Goal: Task Accomplishment & Management: Use online tool/utility

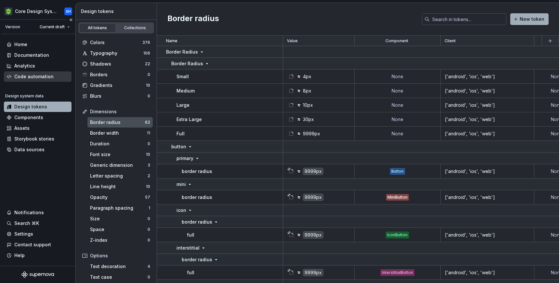
click at [41, 76] on div "Code automation" at bounding box center [33, 76] width 39 height 6
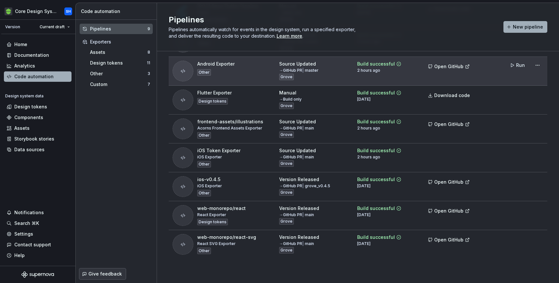
scroll to position [75, 0]
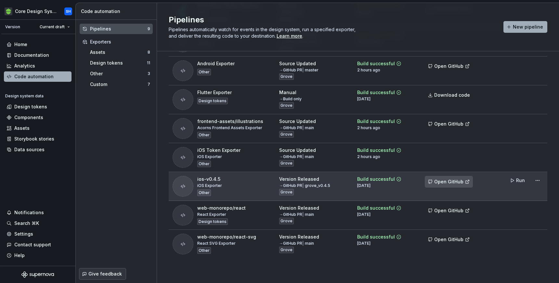
click at [460, 181] on span "Open GitHub" at bounding box center [448, 182] width 29 height 6
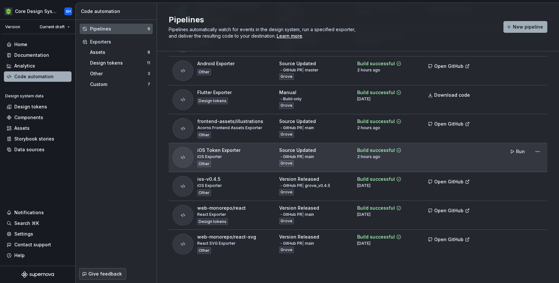
click at [429, 154] on td at bounding box center [449, 157] width 57 height 29
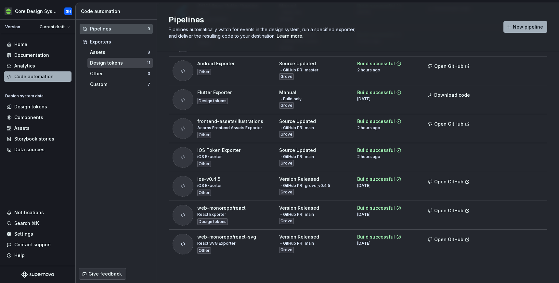
click at [116, 60] on div "Design tokens" at bounding box center [118, 63] width 57 height 6
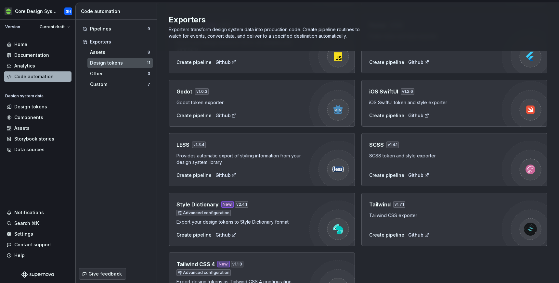
scroll to position [125, 0]
click at [130, 54] on div "Assets" at bounding box center [118, 52] width 57 height 6
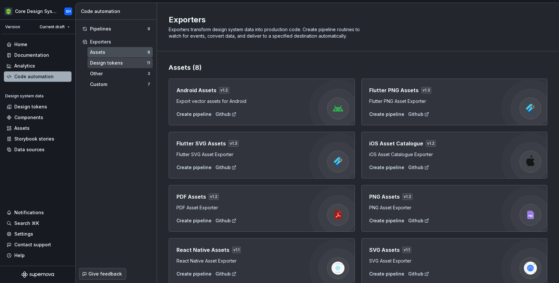
click at [128, 63] on div "Design tokens" at bounding box center [118, 63] width 57 height 6
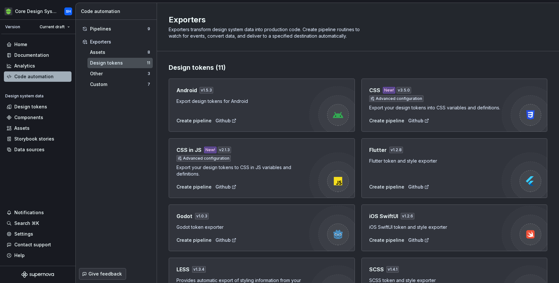
click at [383, 217] on h4 "iOS SwiftUI" at bounding box center [383, 216] width 29 height 8
click at [411, 240] on div "Github" at bounding box center [418, 240] width 21 height 6
click at [111, 27] on div "Pipelines" at bounding box center [118, 29] width 57 height 6
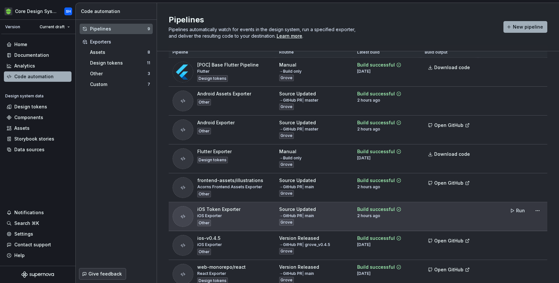
scroll to position [15, 0]
click at [378, 213] on div "Build successful" at bounding box center [376, 211] width 38 height 6
click at [214, 210] on div "iOS Token Exporter" at bounding box center [218, 211] width 43 height 6
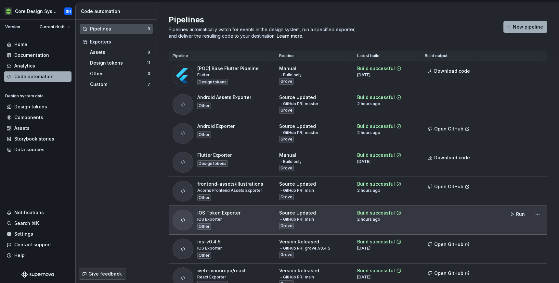
scroll to position [0, 0]
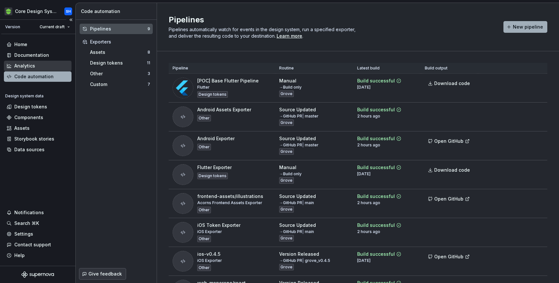
click at [35, 63] on div "Analytics" at bounding box center [37, 66] width 62 height 6
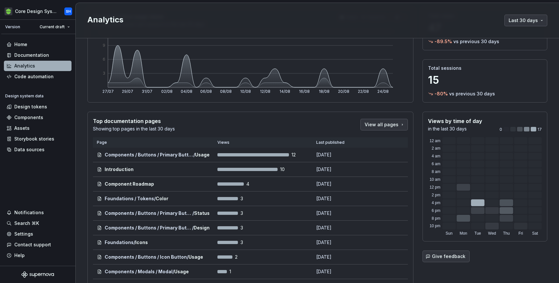
scroll to position [84, 0]
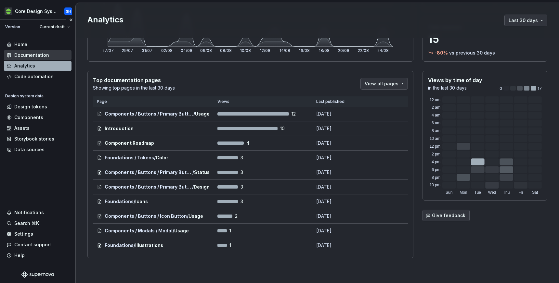
click at [24, 54] on div "Documentation" at bounding box center [31, 55] width 35 height 6
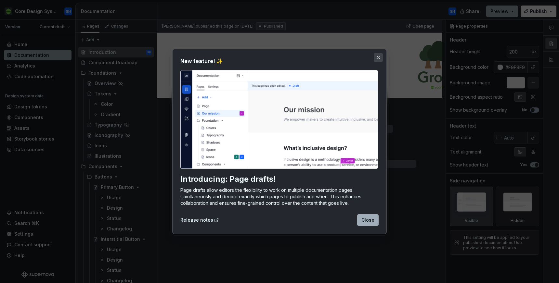
click at [379, 59] on button "button" at bounding box center [377, 57] width 9 height 9
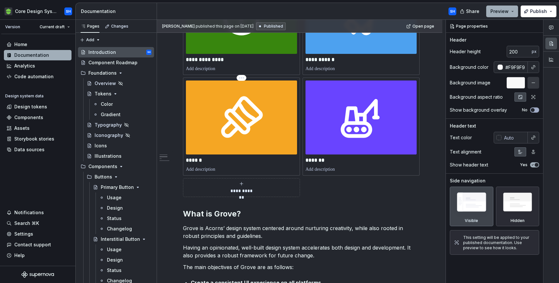
scroll to position [261, 0]
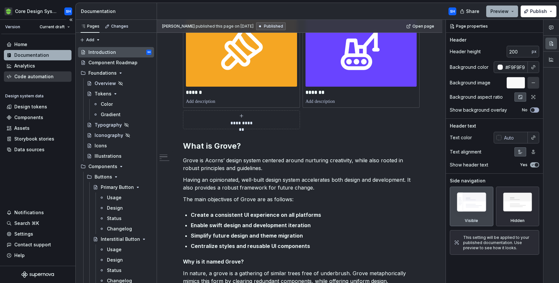
click at [34, 76] on div "Code automation" at bounding box center [33, 76] width 39 height 6
type textarea "*"
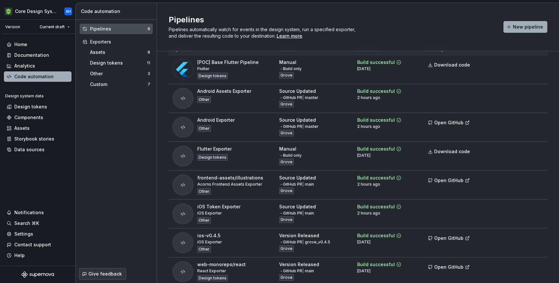
scroll to position [35, 0]
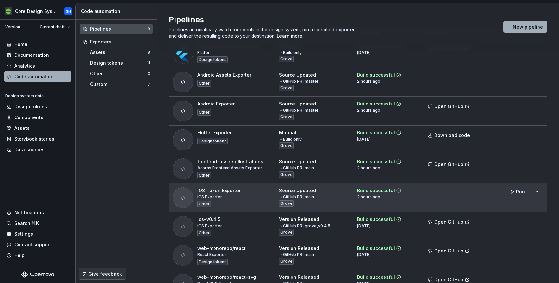
click at [184, 200] on div at bounding box center [182, 197] width 21 height 21
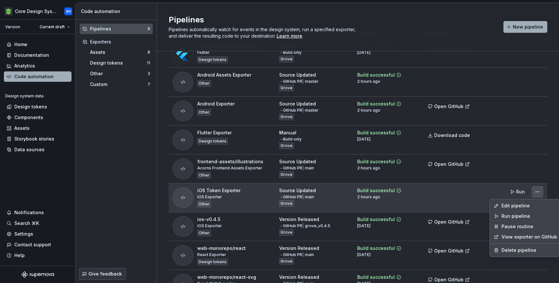
click at [539, 188] on html "Core Design System SH Version Current draft Home Documentation Analytics Code a…" at bounding box center [279, 141] width 559 height 283
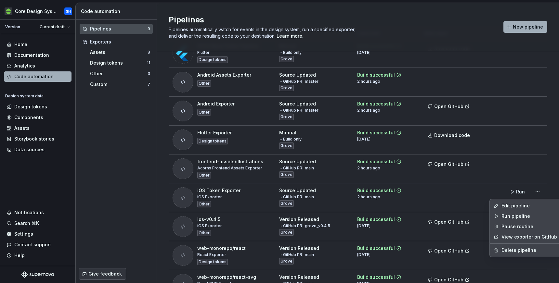
click at [513, 237] on link "View exporter on GitHub" at bounding box center [529, 237] width 56 height 6
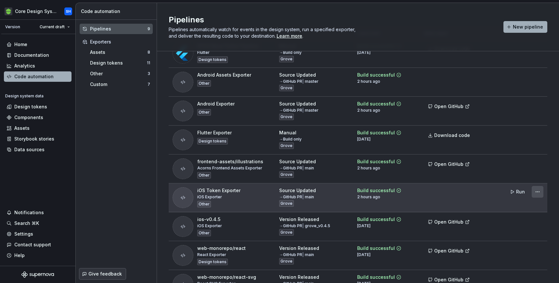
click at [536, 194] on html "Core Design System SH Version Current draft Home Documentation Analytics Code a…" at bounding box center [279, 141] width 559 height 283
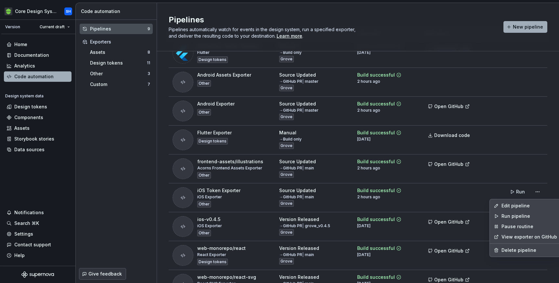
click at [523, 238] on link "View exporter on GitHub" at bounding box center [529, 237] width 56 height 6
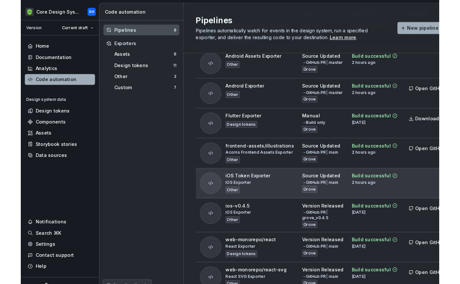
scroll to position [75, 0]
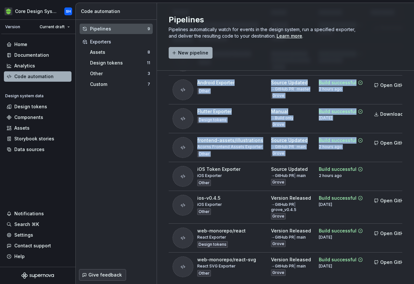
drag, startPoint x: 412, startPoint y: 166, endPoint x: 500, endPoint y: 166, distance: 87.4
click at [414, 166] on html "Core Design System SH Version Current draft Home Documentation Analytics Code a…" at bounding box center [207, 142] width 414 height 284
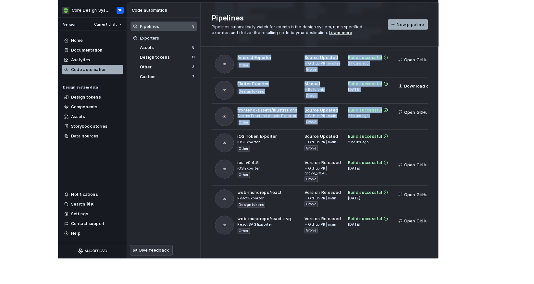
scroll to position [56, 0]
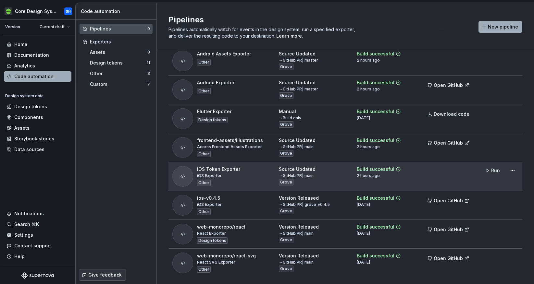
click at [476, 173] on td at bounding box center [449, 176] width 57 height 29
click at [510, 171] on html "Core Design System SH Version Current draft Home Documentation Analytics Code a…" at bounding box center [267, 142] width 534 height 284
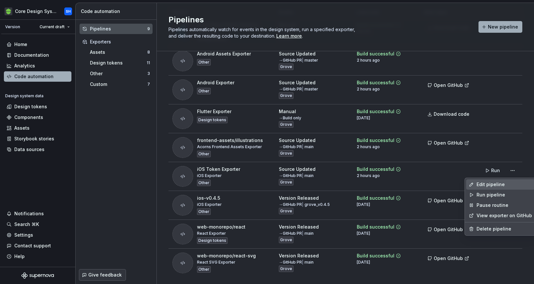
click at [496, 183] on div "Edit pipeline" at bounding box center [505, 185] width 56 height 6
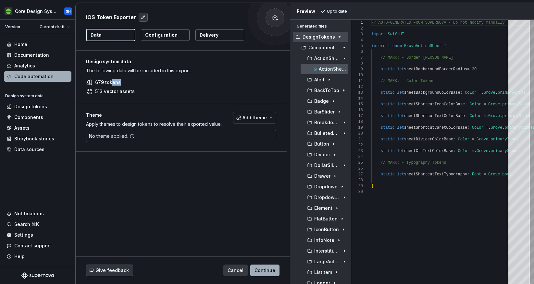
click at [112, 85] on div "679 tokens 513 vector assets" at bounding box center [181, 87] width 190 height 16
click at [174, 136] on div "No theme applied." at bounding box center [181, 136] width 190 height 12
click at [289, 6] on div at bounding box center [275, 18] width 55 height 55
click at [411, 119] on div "// AUTO-GENERATED FROM SUPERNOVA - Do not modify m anually import SwiftUI inter…" at bounding box center [467, 152] width 191 height 265
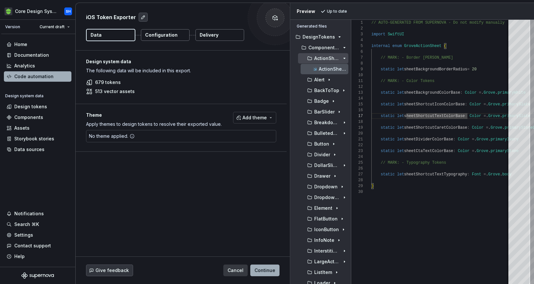
click at [336, 58] on p "ActionSheet" at bounding box center [327, 58] width 26 height 5
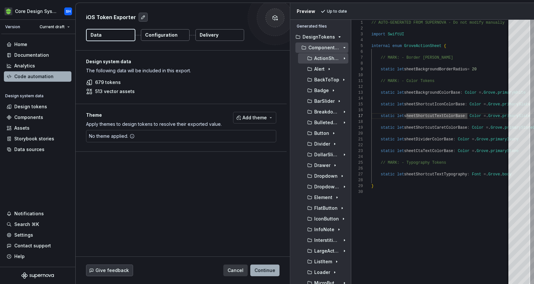
click at [341, 47] on div "button" at bounding box center [345, 47] width 8 height 5
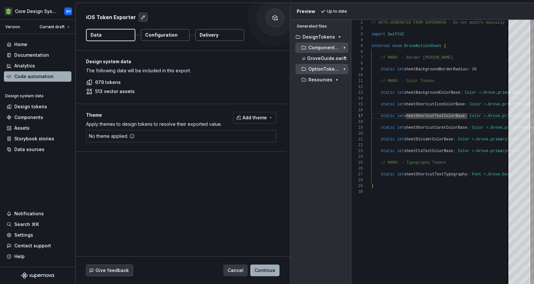
click at [328, 71] on p "OptionTokens" at bounding box center [325, 69] width 32 height 5
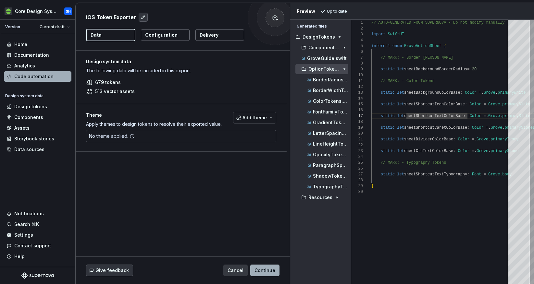
click at [328, 71] on p "OptionTokens" at bounding box center [325, 69] width 32 height 5
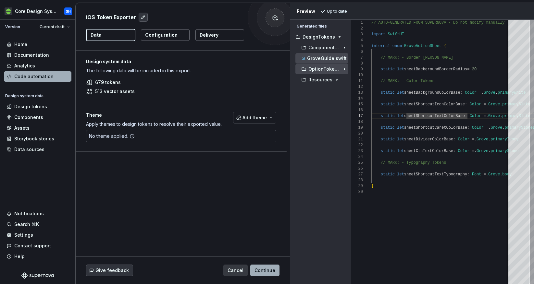
click at [327, 61] on p "GroveGuide.swift" at bounding box center [327, 58] width 40 height 5
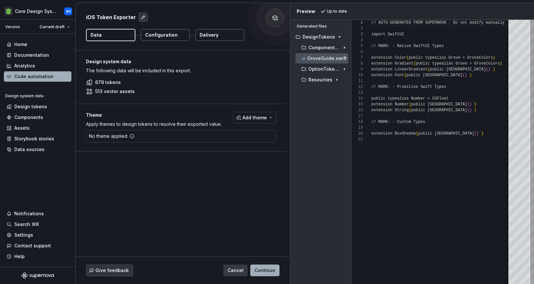
scroll to position [0, 0]
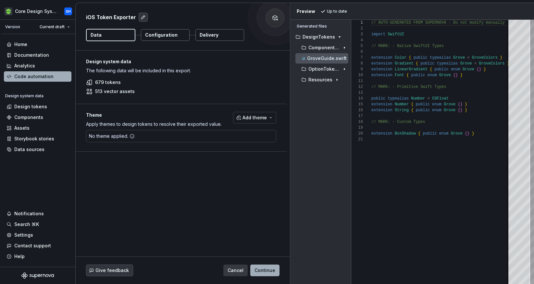
click at [327, 61] on p "GroveGuide.swift" at bounding box center [327, 58] width 40 height 5
click at [336, 72] on button "OptionTokens" at bounding box center [322, 69] width 53 height 7
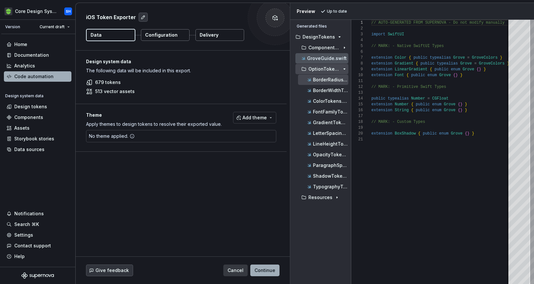
click at [328, 82] on p "BorderRadiusTokens.swift" at bounding box center [330, 79] width 35 height 5
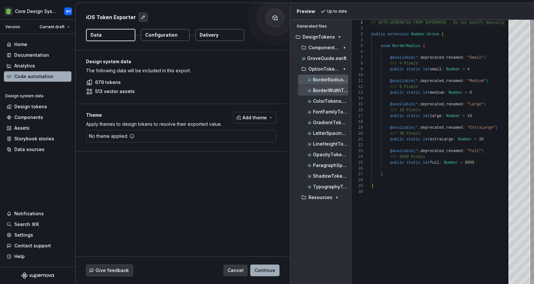
click at [325, 92] on p "BorderWidthTokens.swift" at bounding box center [330, 90] width 35 height 5
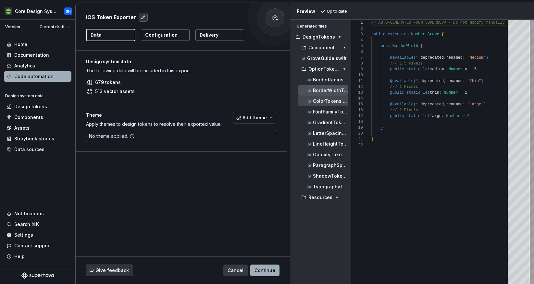
click at [324, 99] on p "ColorTokens.swift" at bounding box center [330, 101] width 35 height 5
type textarea "**********"
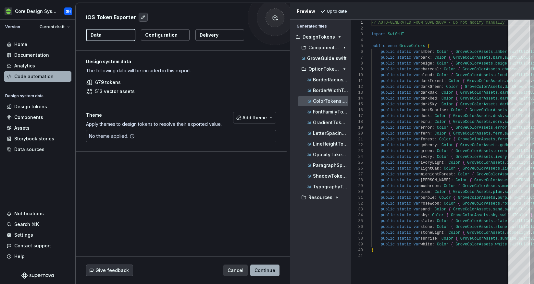
click at [127, 31] on button "Data" at bounding box center [110, 35] width 49 height 12
click at [167, 34] on p "Configuration" at bounding box center [161, 35] width 32 height 6
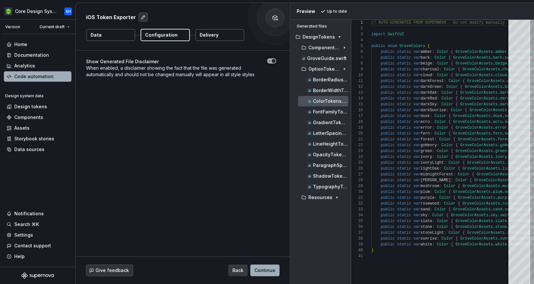
click at [112, 35] on button "Data" at bounding box center [110, 35] width 49 height 12
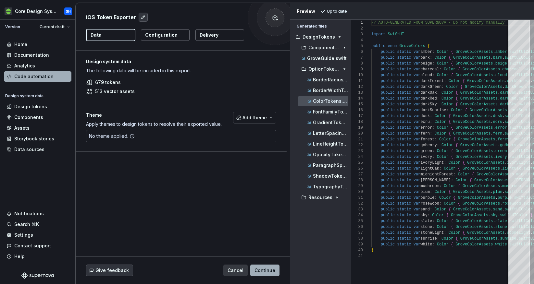
click at [122, 137] on div "No theme applied." at bounding box center [111, 137] width 51 height 12
click at [169, 32] on p "Configuration" at bounding box center [161, 35] width 32 height 6
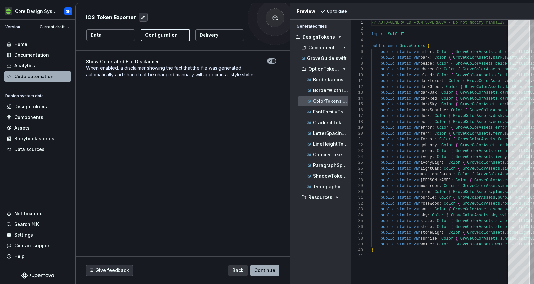
click at [215, 35] on p "Delivery" at bounding box center [209, 35] width 19 height 6
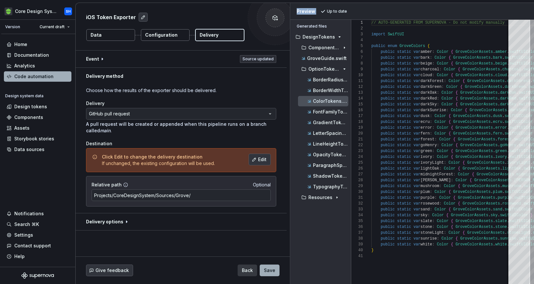
drag, startPoint x: 290, startPoint y: 9, endPoint x: 321, endPoint y: 7, distance: 30.9
click at [321, 7] on div "Preview Up to date" at bounding box center [412, 11] width 244 height 17
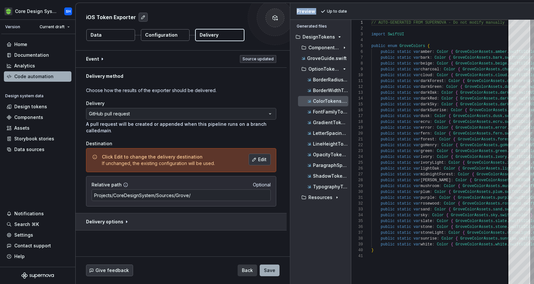
click at [129, 218] on button "button" at bounding box center [181, 222] width 211 height 17
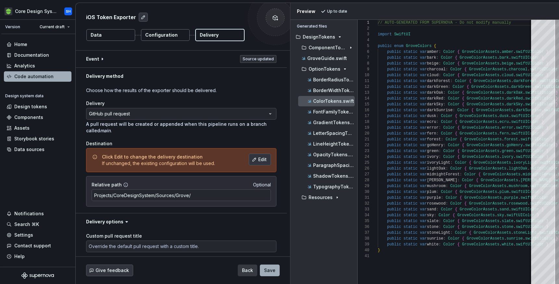
click at [276, 21] on div at bounding box center [275, 17] width 13 height 13
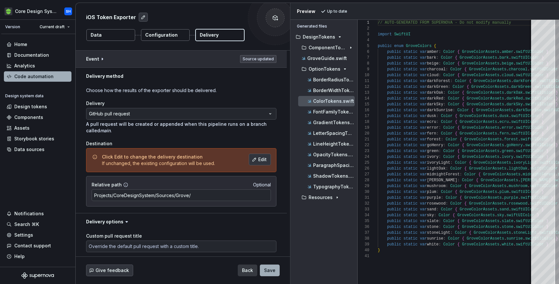
click at [252, 58] on button "button" at bounding box center [181, 59] width 211 height 17
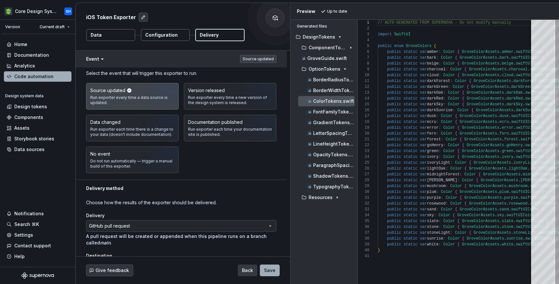
click at [124, 57] on button "button" at bounding box center [181, 59] width 211 height 17
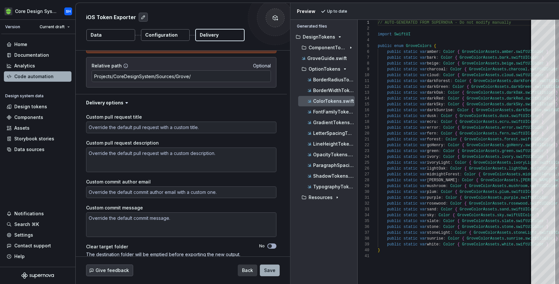
scroll to position [127, 0]
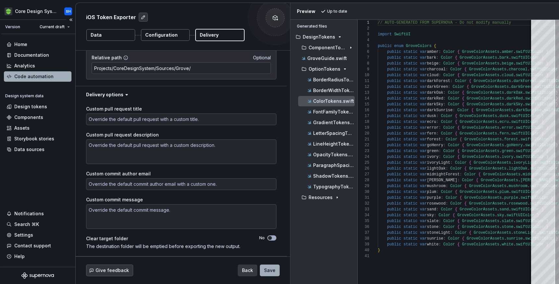
click at [28, 188] on div "Home Documentation Analytics Code automation Design system data Design tokens C…" at bounding box center [37, 150] width 75 height 233
click at [71, 19] on button "Collapse sidebar" at bounding box center [70, 19] width 9 height 9
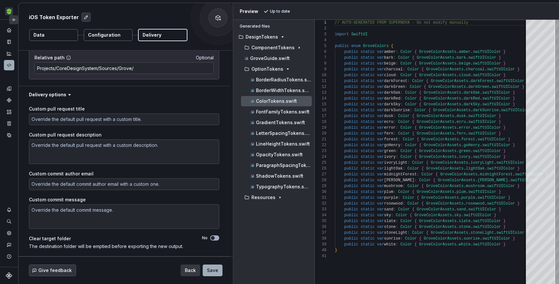
click at [15, 19] on button "Expand sidebar" at bounding box center [13, 19] width 9 height 9
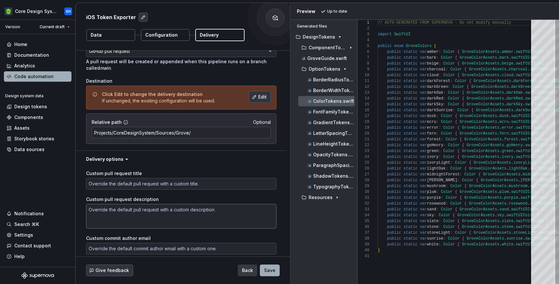
scroll to position [0, 0]
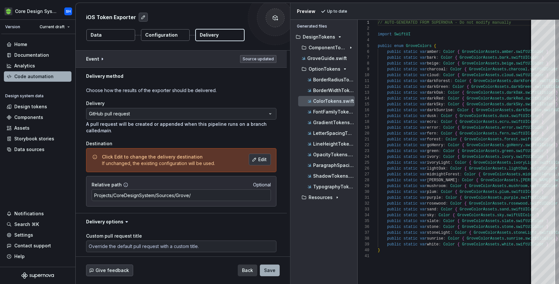
click at [255, 59] on button "button" at bounding box center [181, 59] width 211 height 17
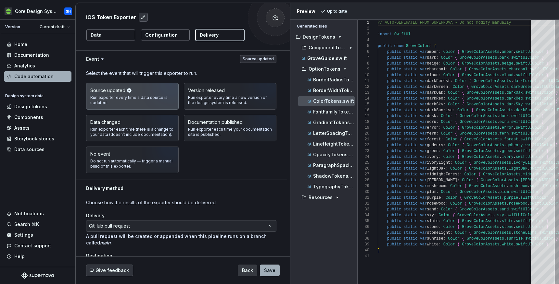
click at [172, 29] on div "iOS Token Exporter Data Configuration Delivery" at bounding box center [183, 26] width 214 height 47
click at [167, 33] on p "Configuration" at bounding box center [161, 35] width 32 height 6
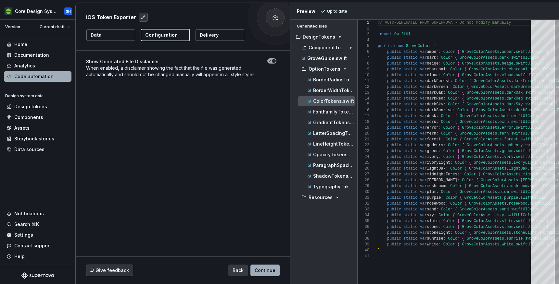
click at [207, 36] on p "Delivery" at bounding box center [209, 35] width 19 height 6
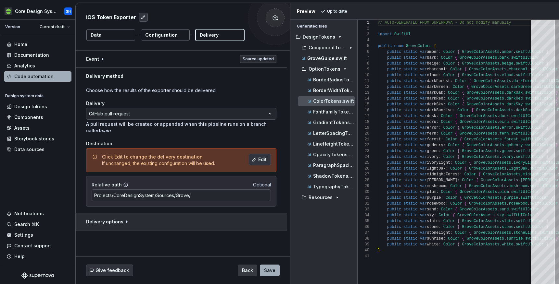
click at [118, 223] on button "button" at bounding box center [181, 222] width 211 height 17
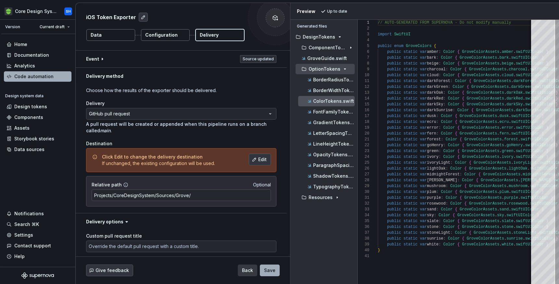
click at [341, 69] on div "button" at bounding box center [345, 69] width 8 height 5
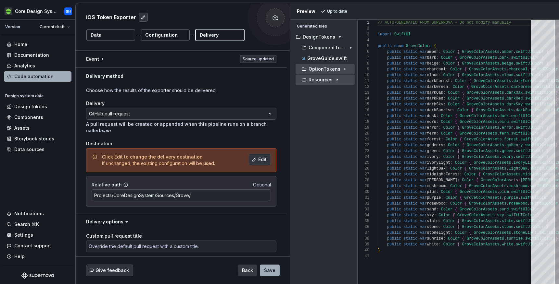
click at [335, 78] on icon "button" at bounding box center [337, 79] width 5 height 5
click at [332, 85] on div "Resources" at bounding box center [325, 80] width 59 height 10
click at [332, 90] on p "Colors.xcassets" at bounding box center [330, 90] width 32 height 5
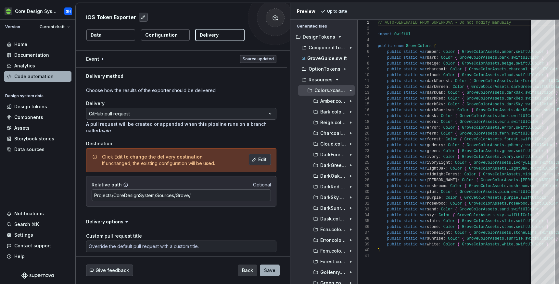
click at [332, 90] on p "Colors.xcassets" at bounding box center [330, 90] width 32 height 5
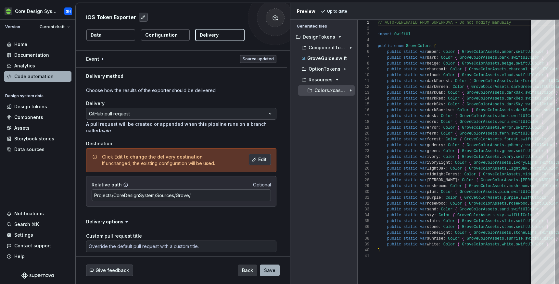
click at [331, 82] on div "Resources" at bounding box center [327, 79] width 55 height 5
type textarea "*"
click at [337, 51] on div "ComponentTokens" at bounding box center [325, 48] width 59 height 10
click at [347, 50] on button "ComponentTokens" at bounding box center [325, 47] width 59 height 7
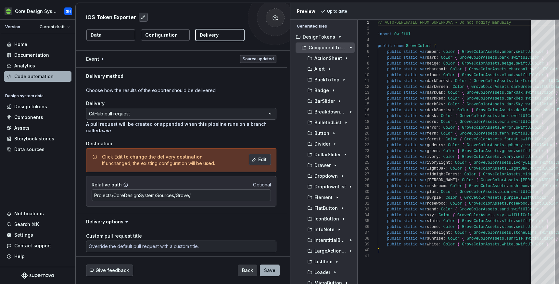
click at [348, 50] on icon "button" at bounding box center [350, 47] width 5 height 5
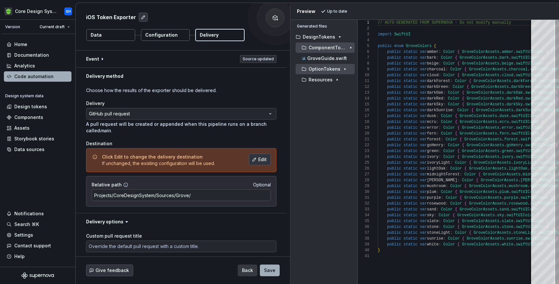
click at [329, 69] on p "OptionTokens" at bounding box center [325, 69] width 32 height 5
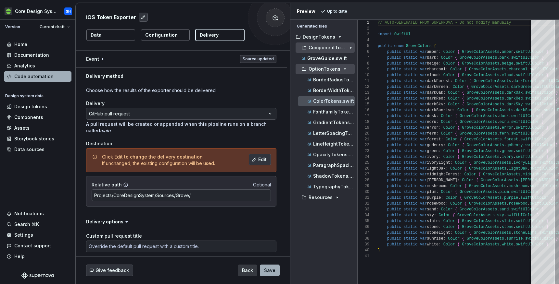
click at [328, 66] on button "OptionTokens" at bounding box center [325, 69] width 59 height 7
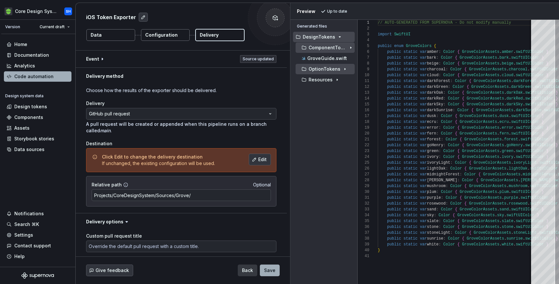
click at [335, 41] on div "DesignTokens" at bounding box center [324, 37] width 62 height 10
click at [337, 37] on icon "button" at bounding box center [339, 36] width 5 height 5
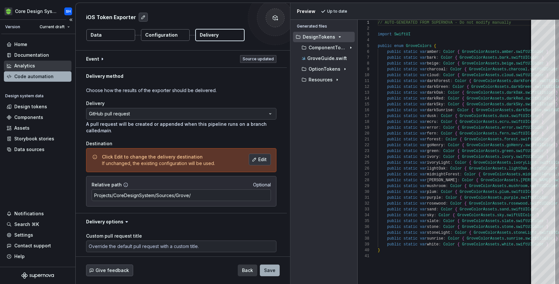
click at [39, 63] on div "Analytics" at bounding box center [37, 66] width 62 height 6
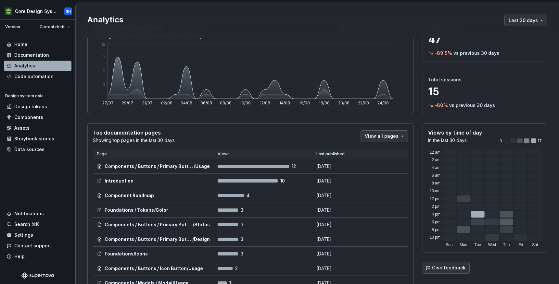
scroll to position [38, 0]
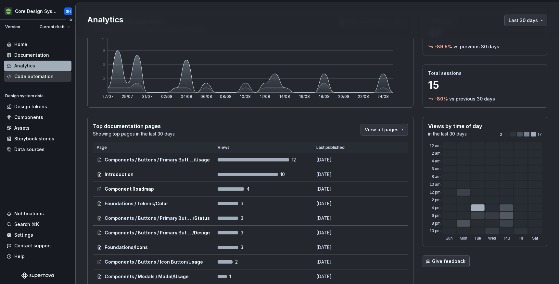
click at [44, 78] on div "Code automation" at bounding box center [33, 76] width 39 height 6
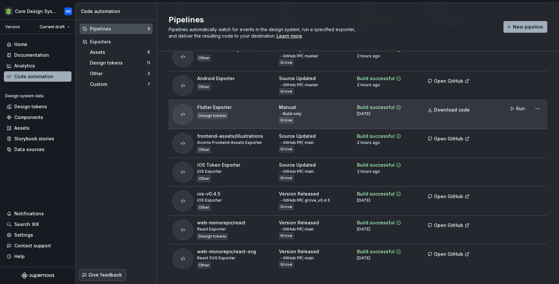
scroll to position [74, 0]
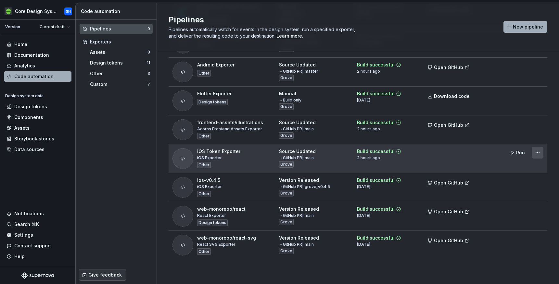
click at [539, 154] on html "Core Design System SH Version Current draft Home Documentation Analytics Code a…" at bounding box center [279, 142] width 559 height 284
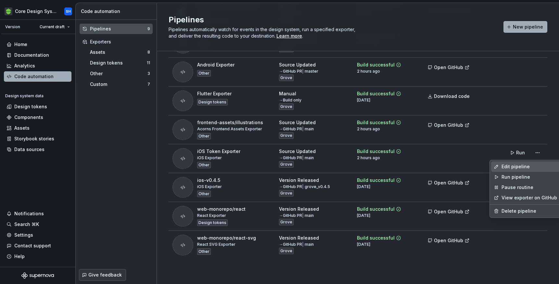
click at [516, 166] on div "Edit pipeline" at bounding box center [529, 167] width 56 height 6
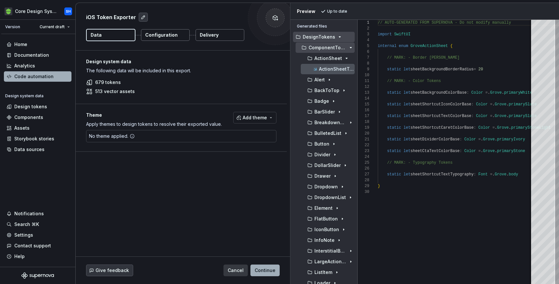
click at [343, 50] on p "ComponentTokens" at bounding box center [328, 47] width 38 height 5
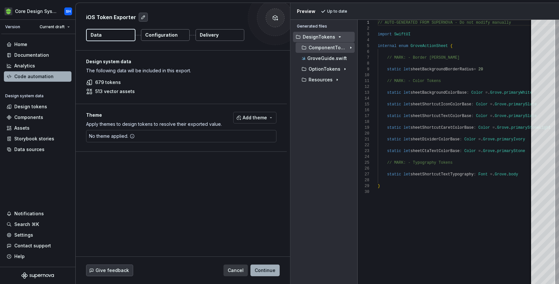
click at [339, 40] on button "DesignTokens" at bounding box center [324, 36] width 62 height 7
click at [333, 38] on div "DesignTokens" at bounding box center [324, 36] width 60 height 5
click at [342, 67] on icon "button" at bounding box center [344, 69] width 5 height 5
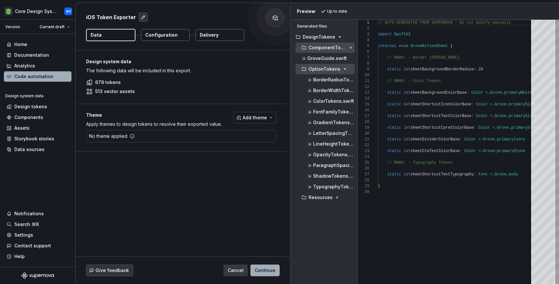
click at [334, 48] on p "ComponentTokens" at bounding box center [328, 47] width 38 height 5
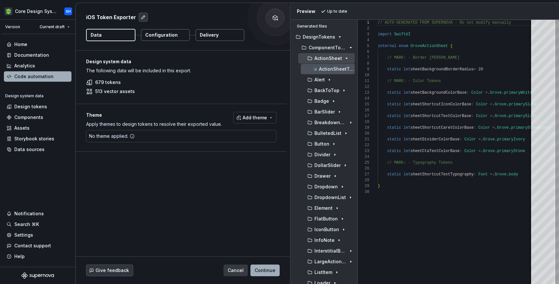
click at [341, 57] on p "ActionSheet" at bounding box center [328, 58] width 28 height 5
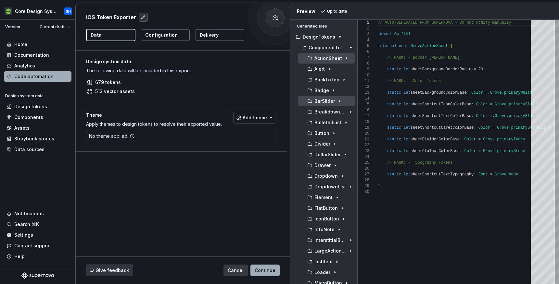
click at [337, 100] on icon "button" at bounding box center [339, 101] width 5 height 5
type textarea "**********"
click at [481, 56] on div "// AUTO-GENERATED FROM SUPERNOVA - Do not modify m anually import SwiftUI inter…" at bounding box center [473, 152] width 191 height 265
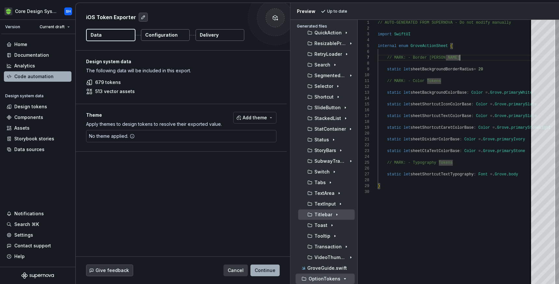
scroll to position [216, 0]
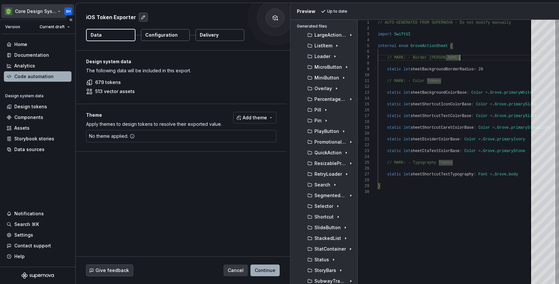
click at [69, 9] on html "Core Design System SH Version Current draft Home Documentation Analytics Code a…" at bounding box center [279, 142] width 559 height 284
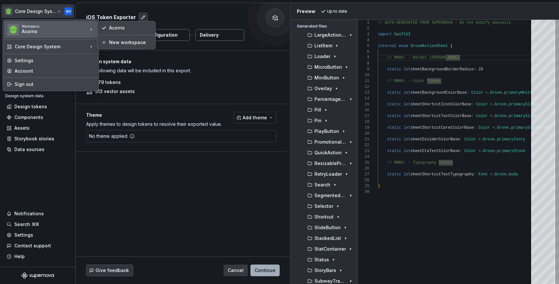
click at [76, 33] on div "Acorns" at bounding box center [49, 31] width 55 height 6
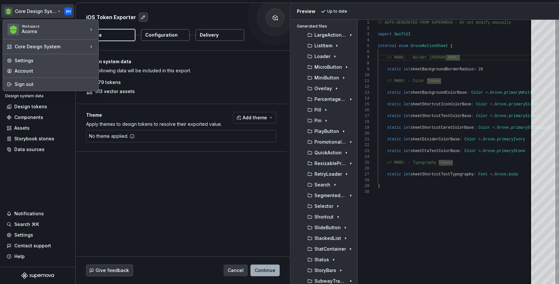
click at [211, 183] on html "Core Design System SH Version Current draft Home Documentation Analytics Code a…" at bounding box center [279, 142] width 559 height 284
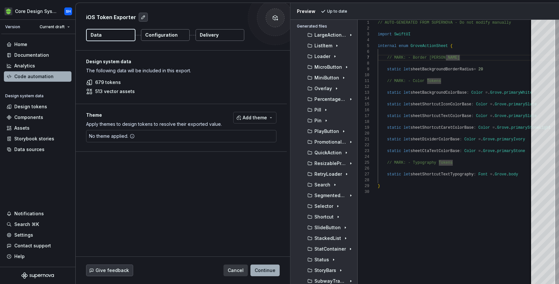
click at [161, 35] on p "Configuration" at bounding box center [161, 35] width 32 height 6
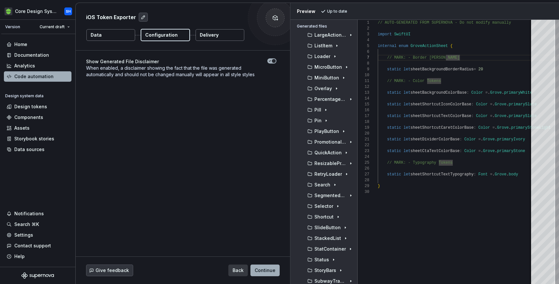
click at [111, 32] on button "Data" at bounding box center [110, 35] width 49 height 12
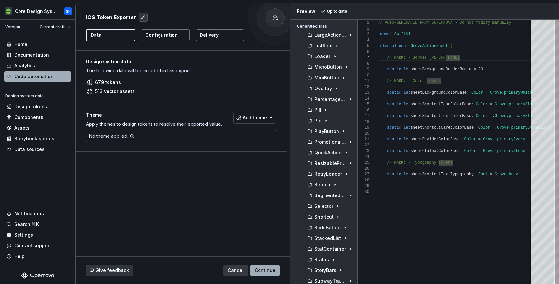
click at [165, 38] on p "Configuration" at bounding box center [161, 35] width 32 height 6
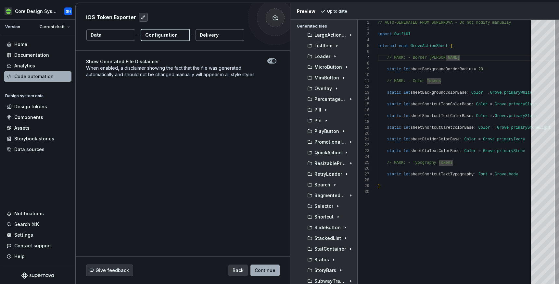
click at [234, 35] on button "Delivery" at bounding box center [220, 35] width 49 height 12
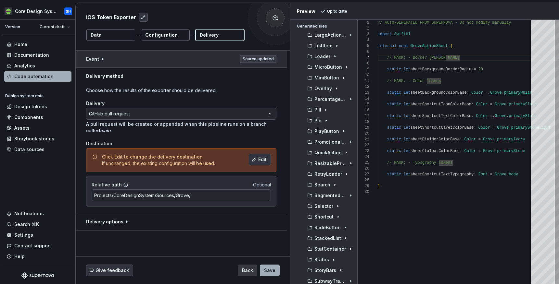
click at [262, 57] on button "button" at bounding box center [181, 59] width 211 height 17
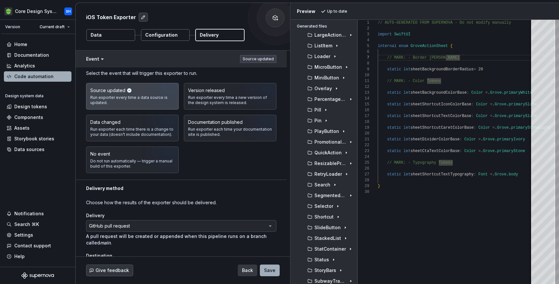
click at [262, 57] on button "button" at bounding box center [181, 59] width 211 height 17
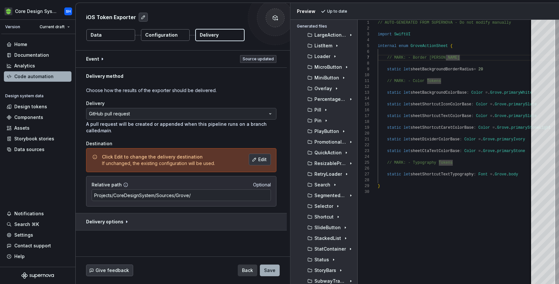
click at [122, 221] on button "button" at bounding box center [181, 222] width 211 height 17
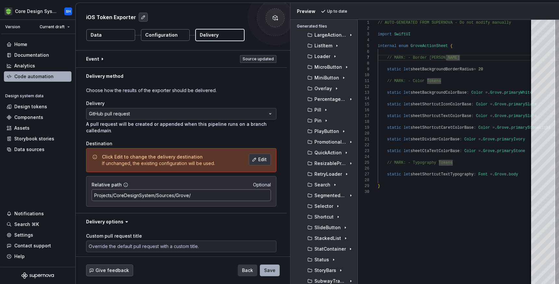
click at [165, 194] on input "Projects/CoreDesignSystem/Sources/Grove/" at bounding box center [181, 196] width 179 height 12
type textarea "*"
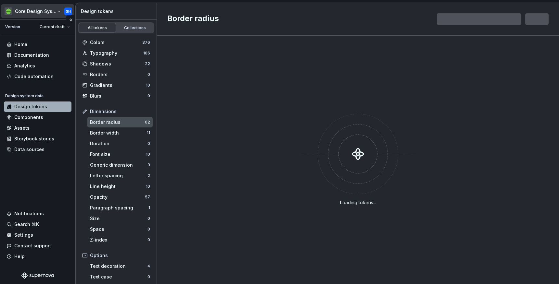
click at [45, 9] on html "Core Design System SH Version Current draft Home Documentation Analytics Code a…" at bounding box center [279, 142] width 559 height 284
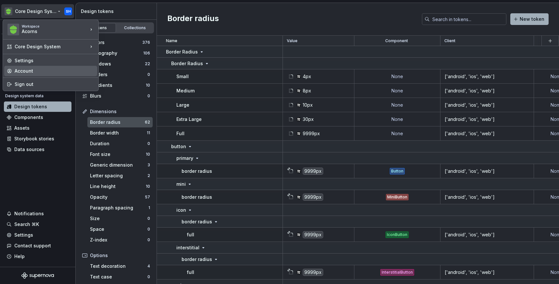
click at [32, 69] on div "Account" at bounding box center [55, 71] width 80 height 6
